Goal: Contribute content

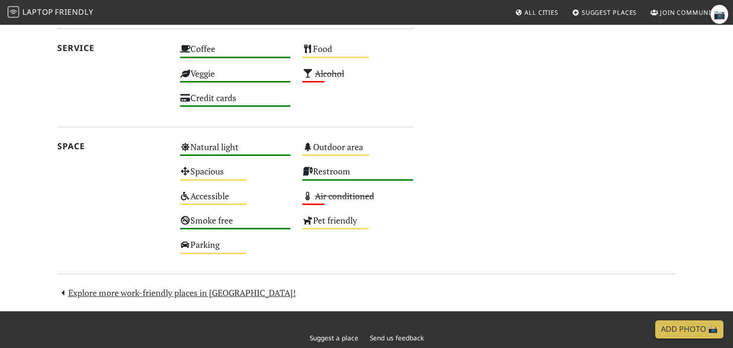
scroll to position [507, 0]
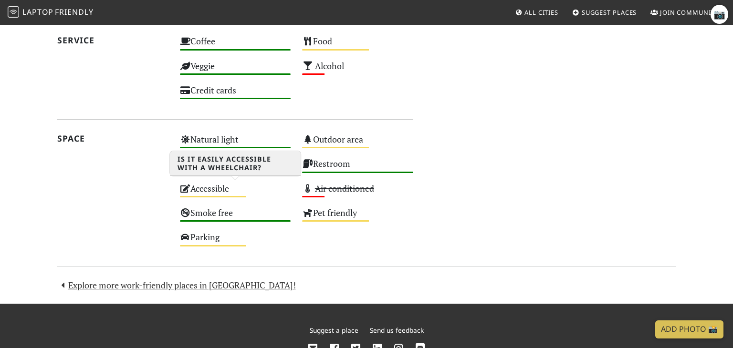
click at [223, 187] on div "Accessible Medium" at bounding box center [235, 193] width 123 height 24
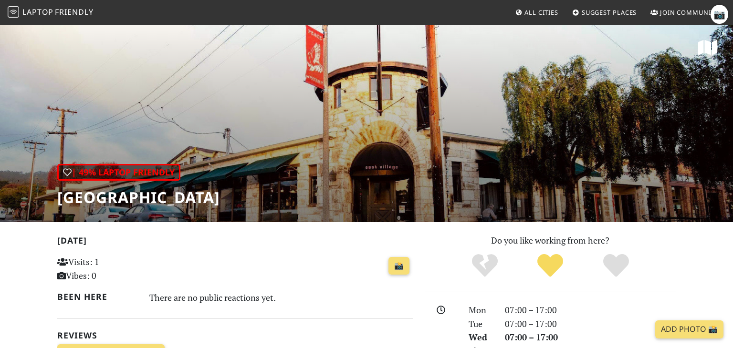
scroll to position [507, 0]
